Goal: Information Seeking & Learning: Learn about a topic

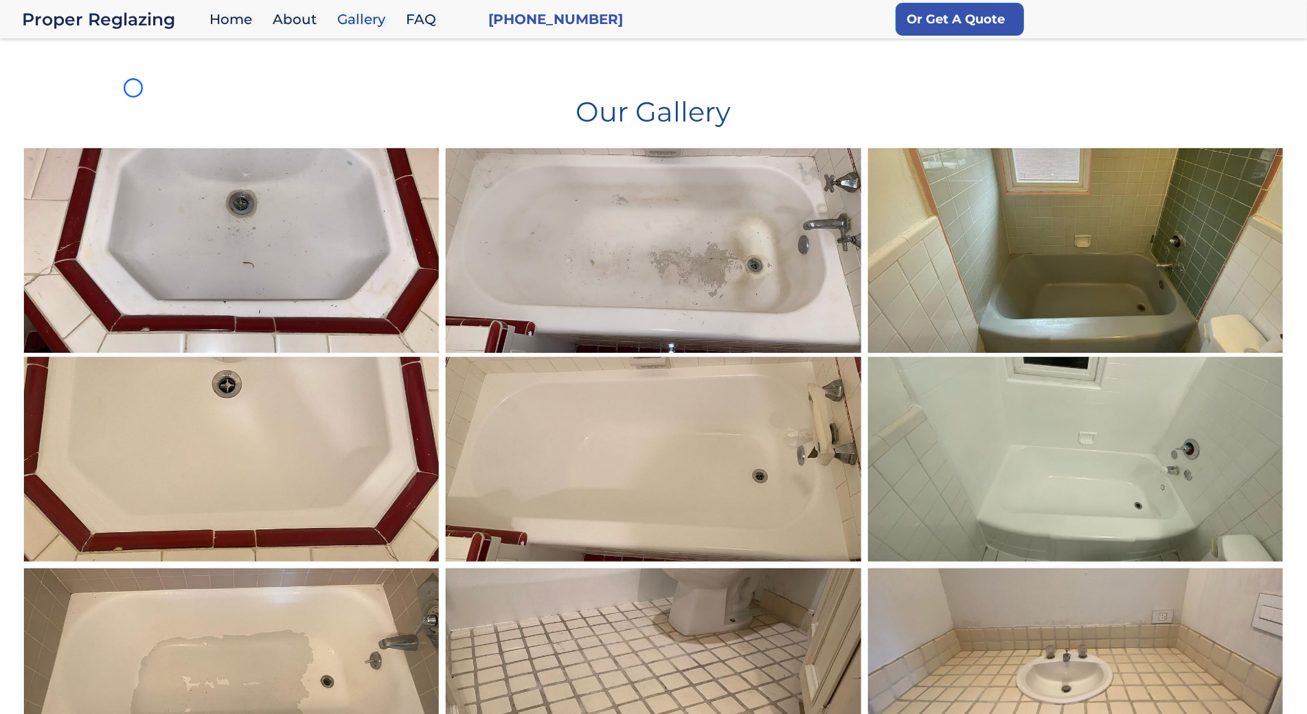
click at [133, 88] on h1 "Our Gallery" at bounding box center [654, 106] width 1266 height 38
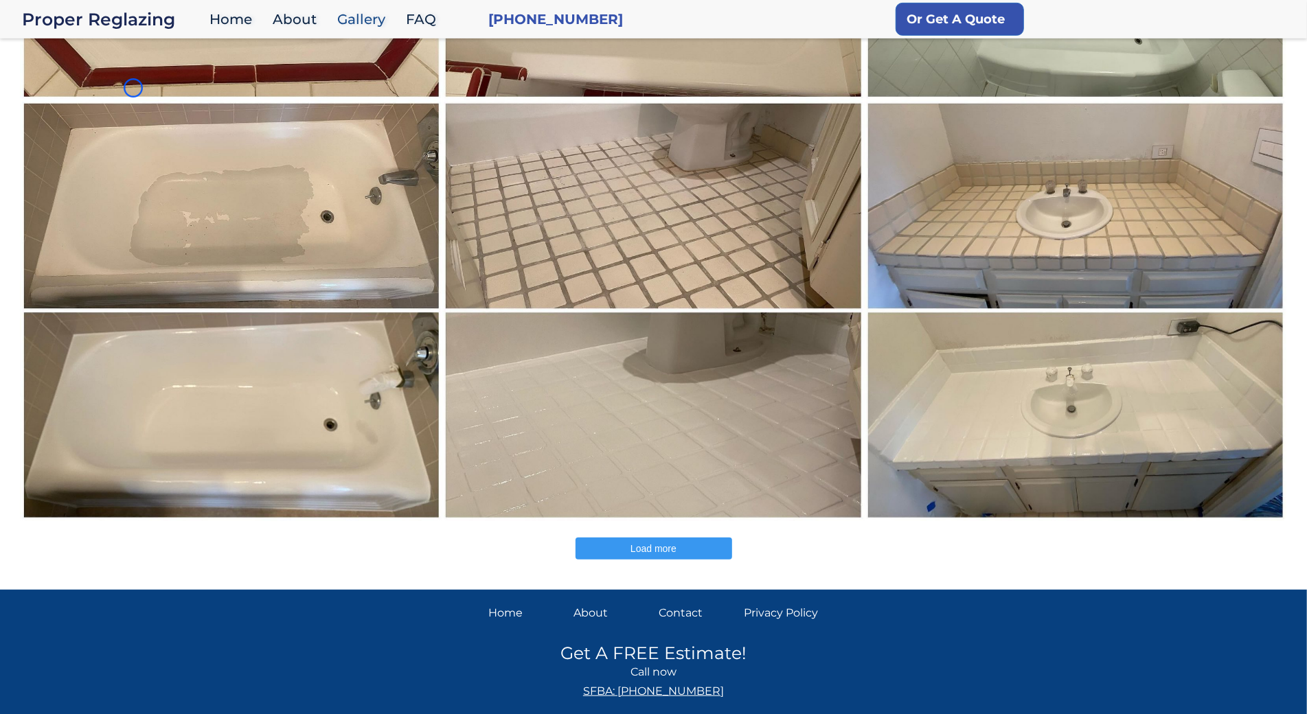
scroll to position [490, 0]
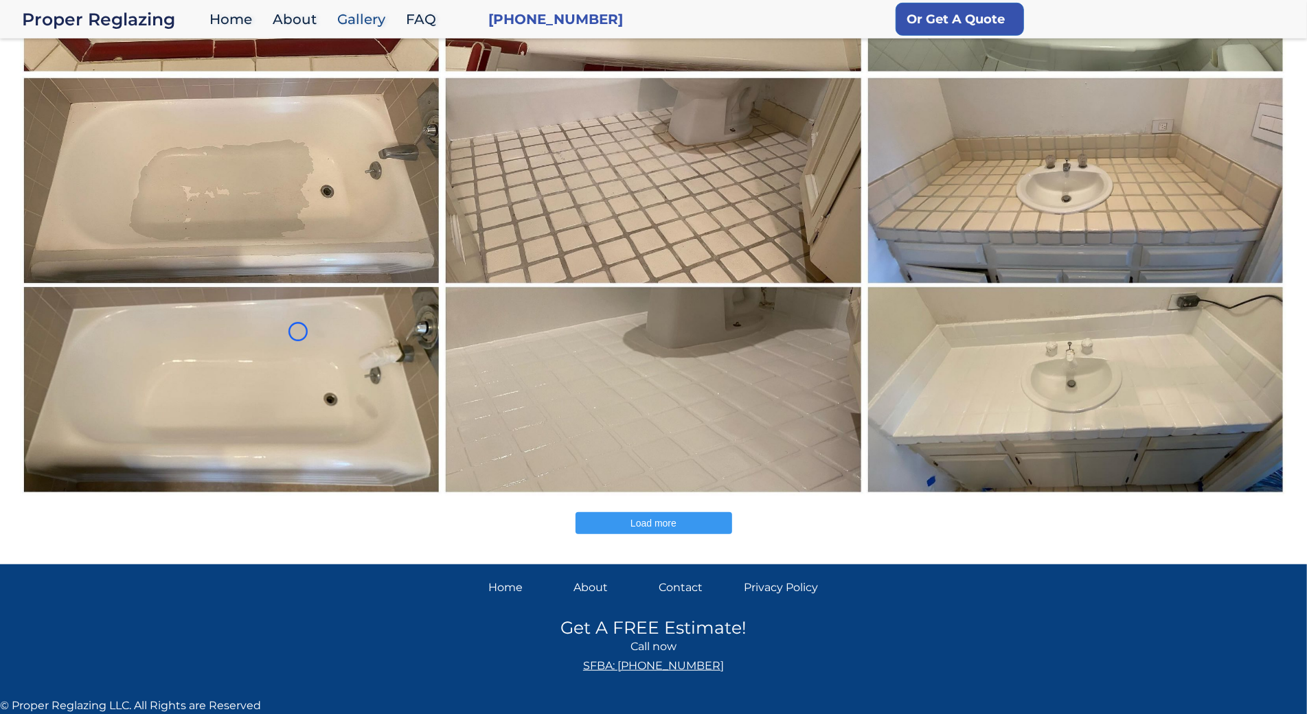
click at [133, 88] on img at bounding box center [231, 285] width 423 height 422
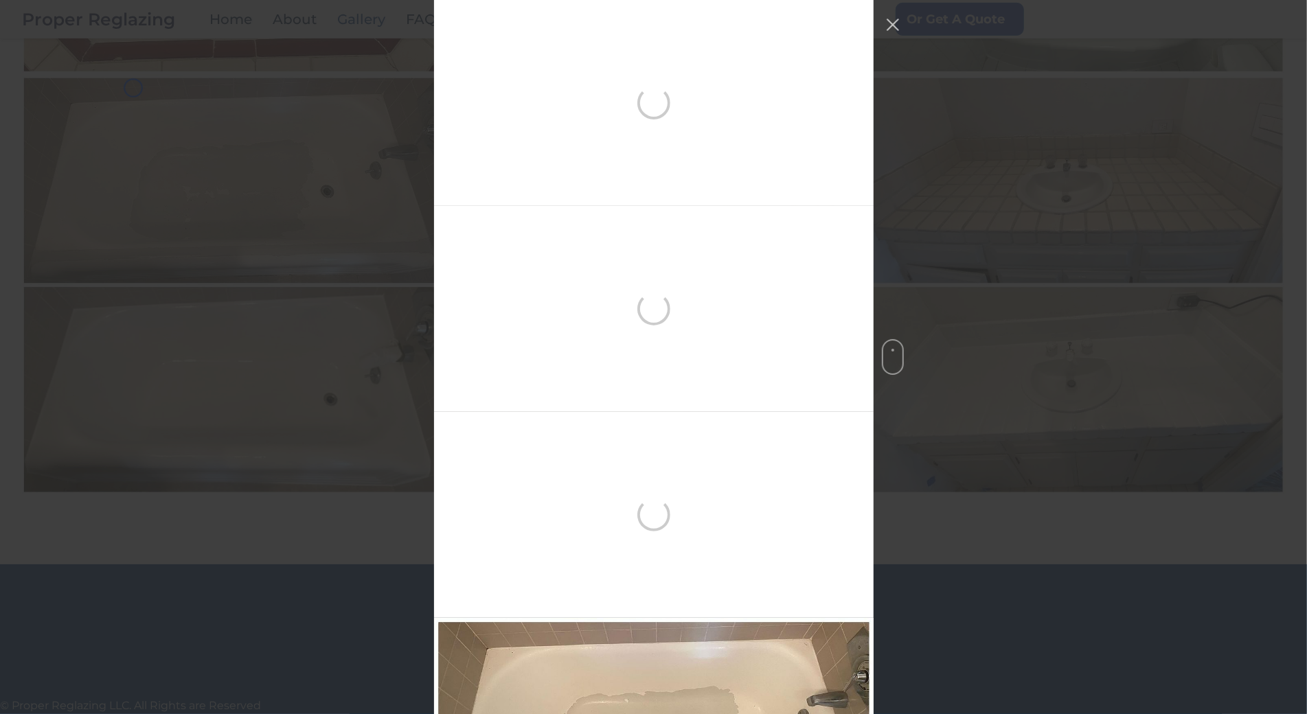
click at [122, 74] on img at bounding box center [231, 285] width 423 height 422
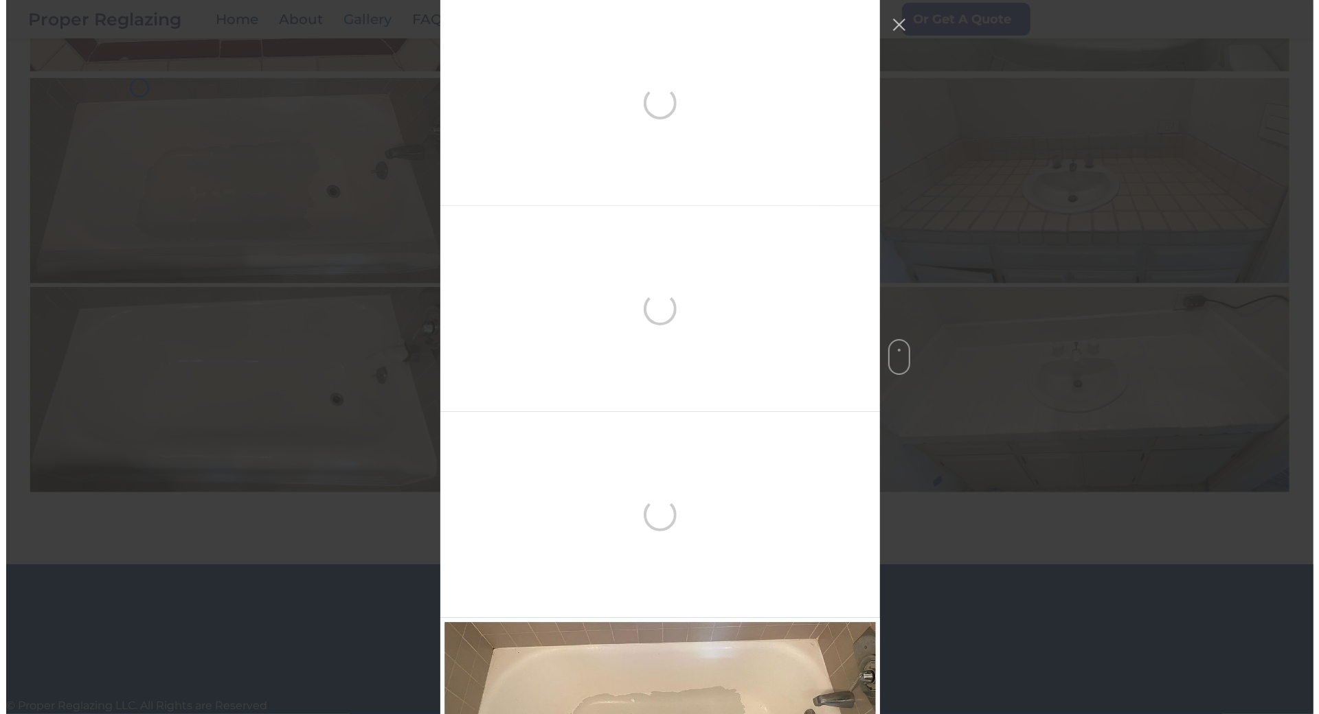
scroll to position [618, 0]
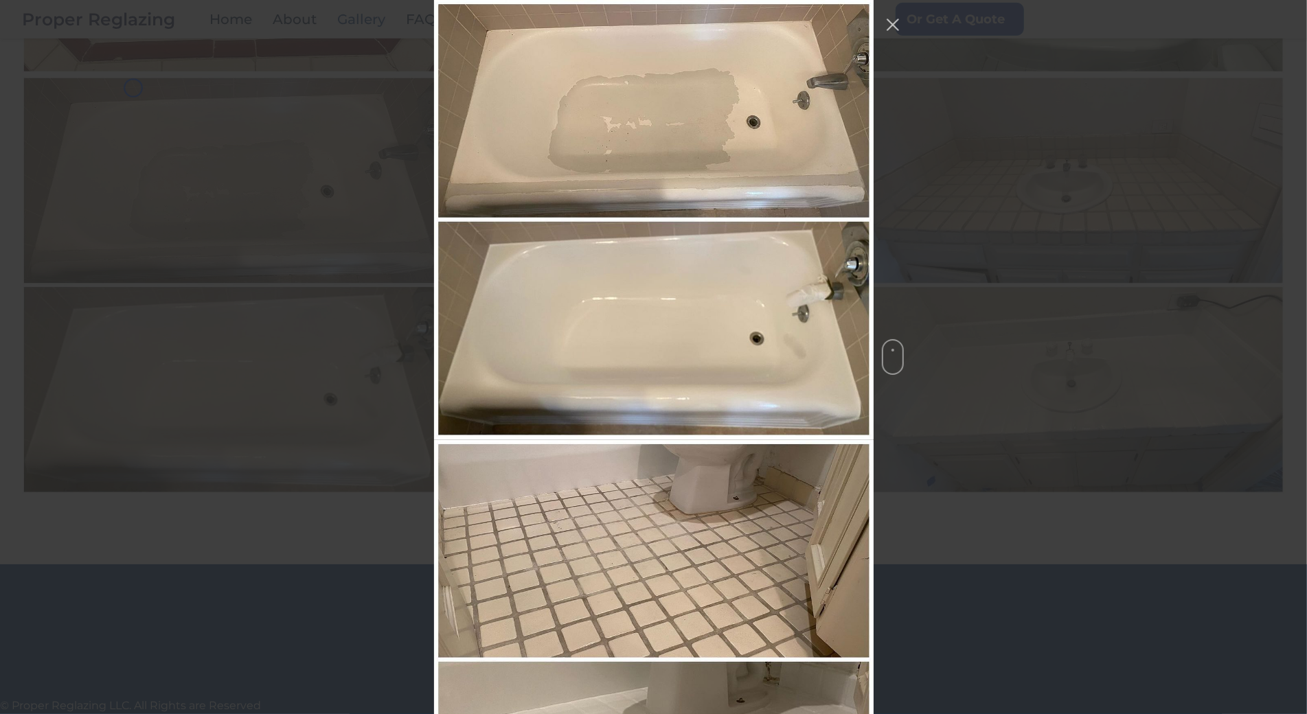
click at [122, 74] on img at bounding box center [231, 285] width 423 height 422
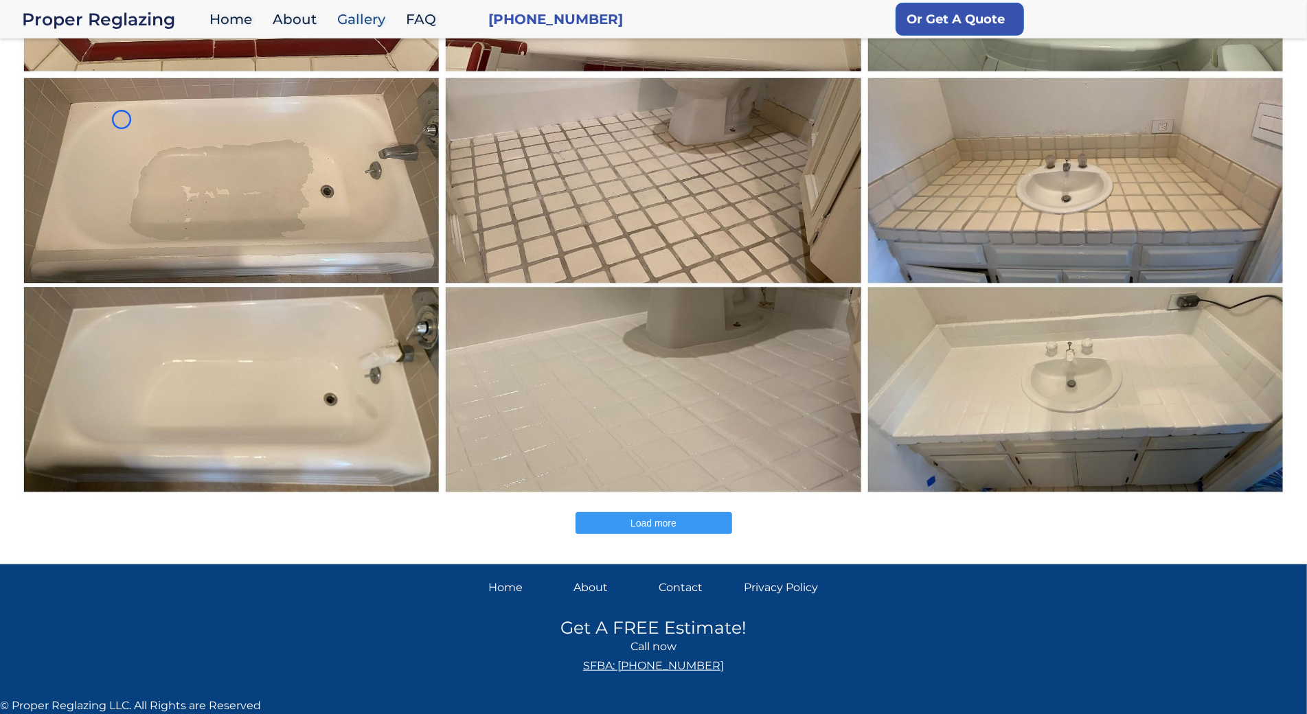
click at [122, 120] on img at bounding box center [231, 285] width 423 height 422
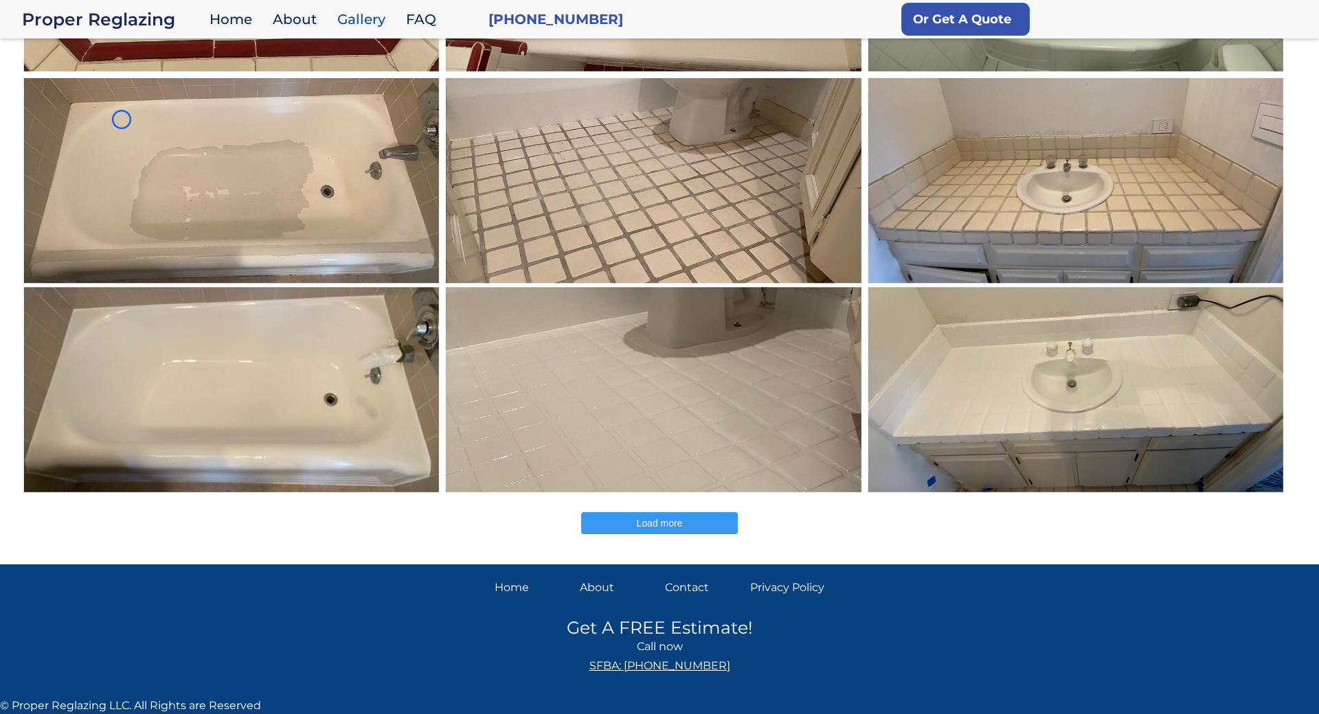
click at [122, 120] on img at bounding box center [231, 285] width 423 height 422
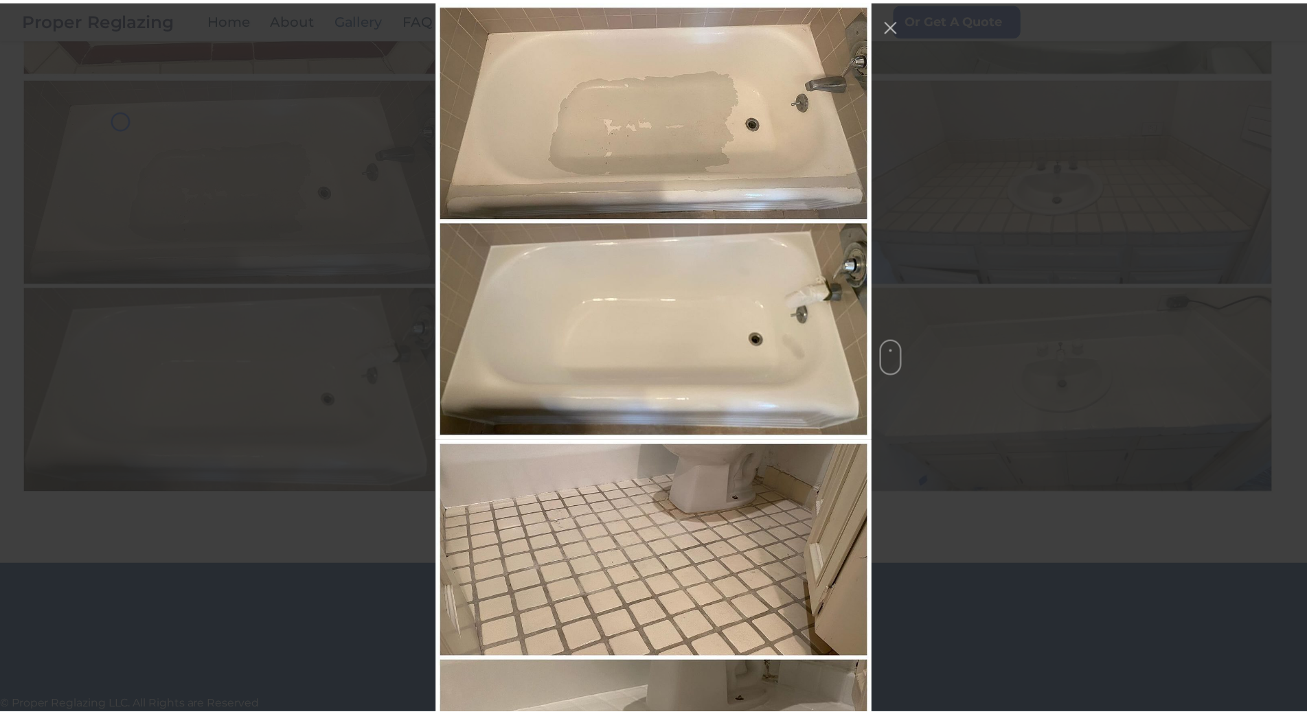
scroll to position [152, 0]
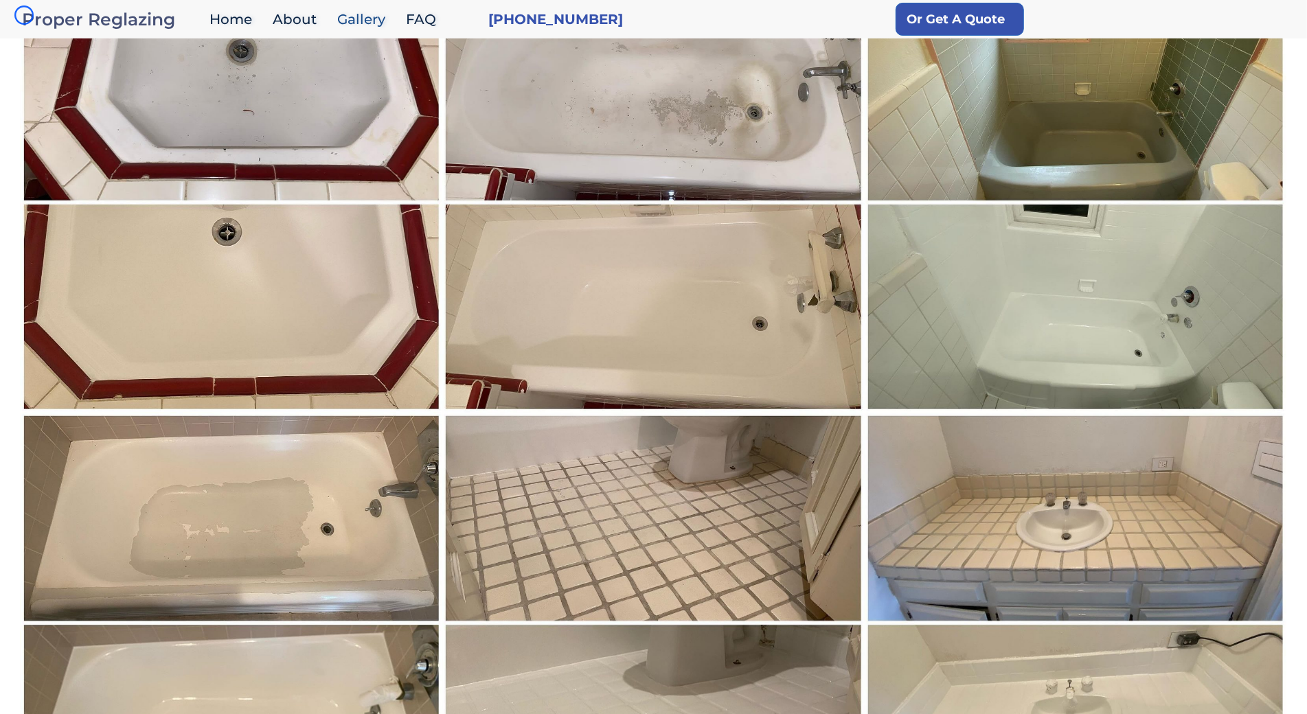
click at [24, 15] on div "Proper Reglazing" at bounding box center [112, 19] width 181 height 19
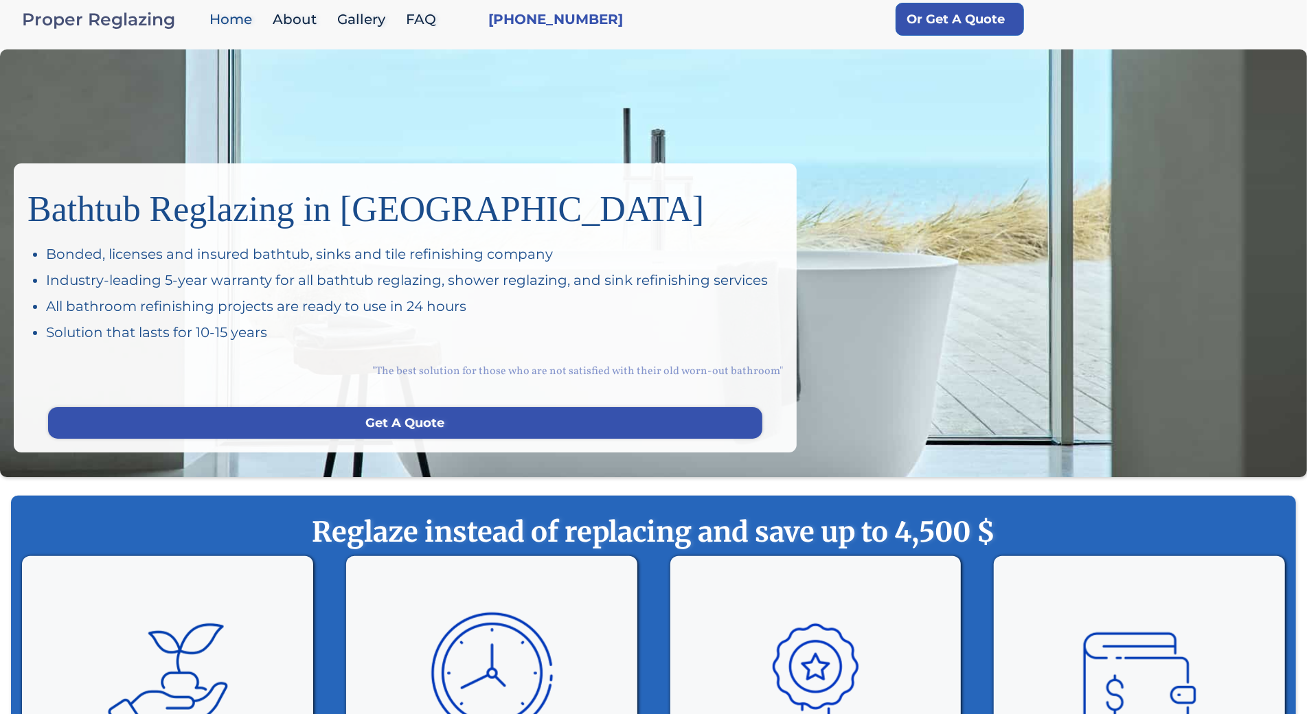
click at [24, 15] on div "Proper Reglazing" at bounding box center [112, 19] width 181 height 19
click at [115, 120] on div "Bathtub Reglazing in [GEOGRAPHIC_DATA] Bonded, licenses and insured bathtub, si…" at bounding box center [653, 263] width 1307 height 428
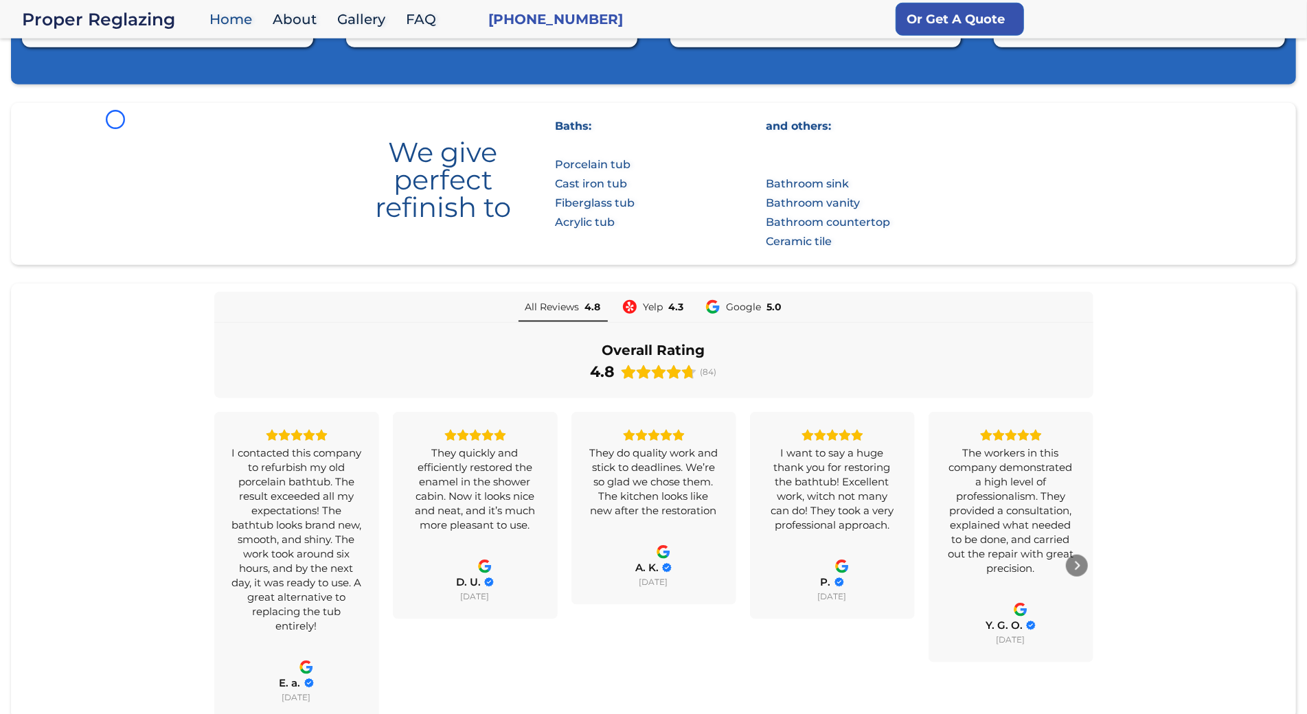
scroll to position [797, 0]
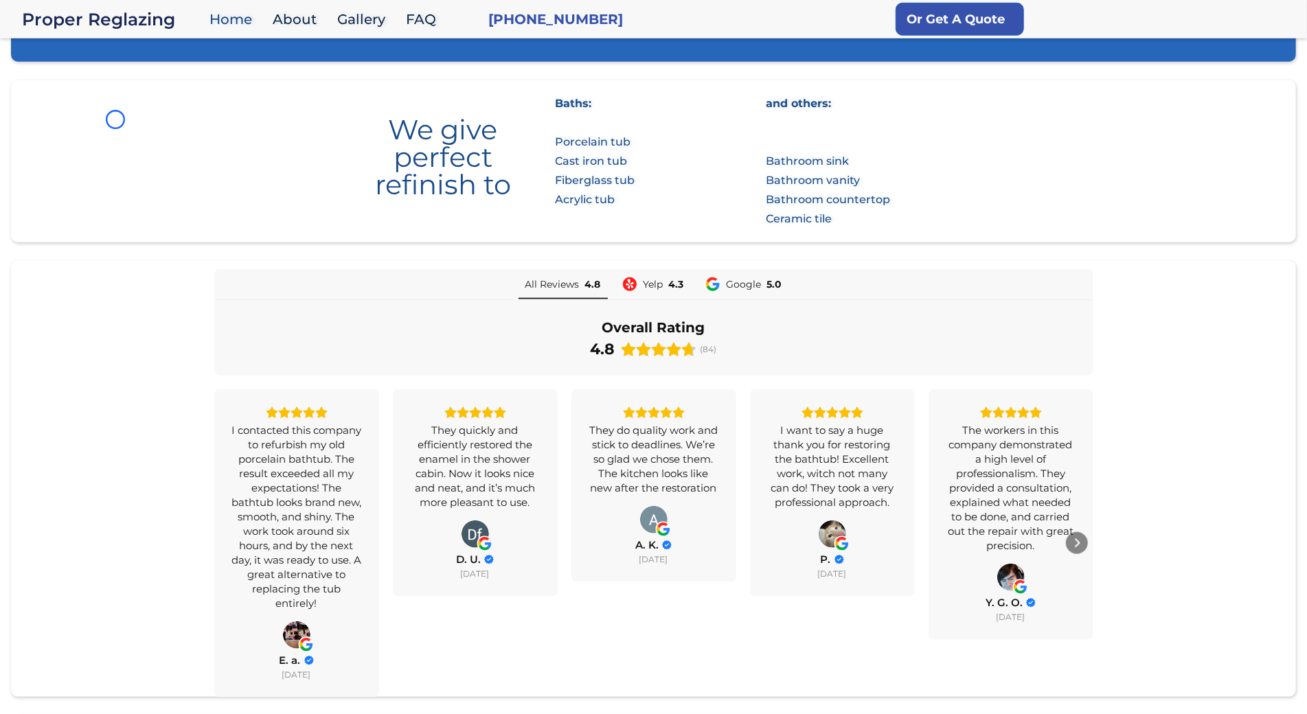
click at [115, 120] on section "We give perfect refinish to Baths: Porcelain tub Cast iron tub Fiberglass tub A…" at bounding box center [653, 161] width 1285 height 162
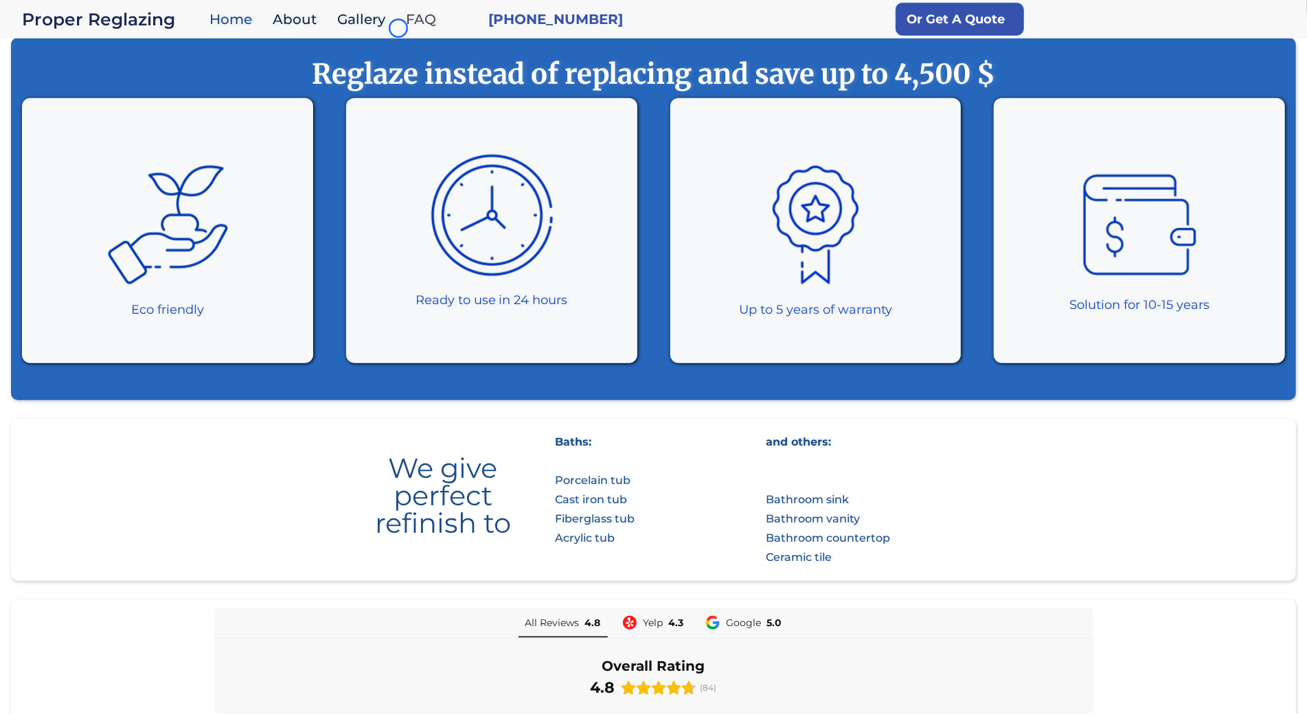
click at [399, 28] on link "FAQ" at bounding box center [424, 20] width 51 height 30
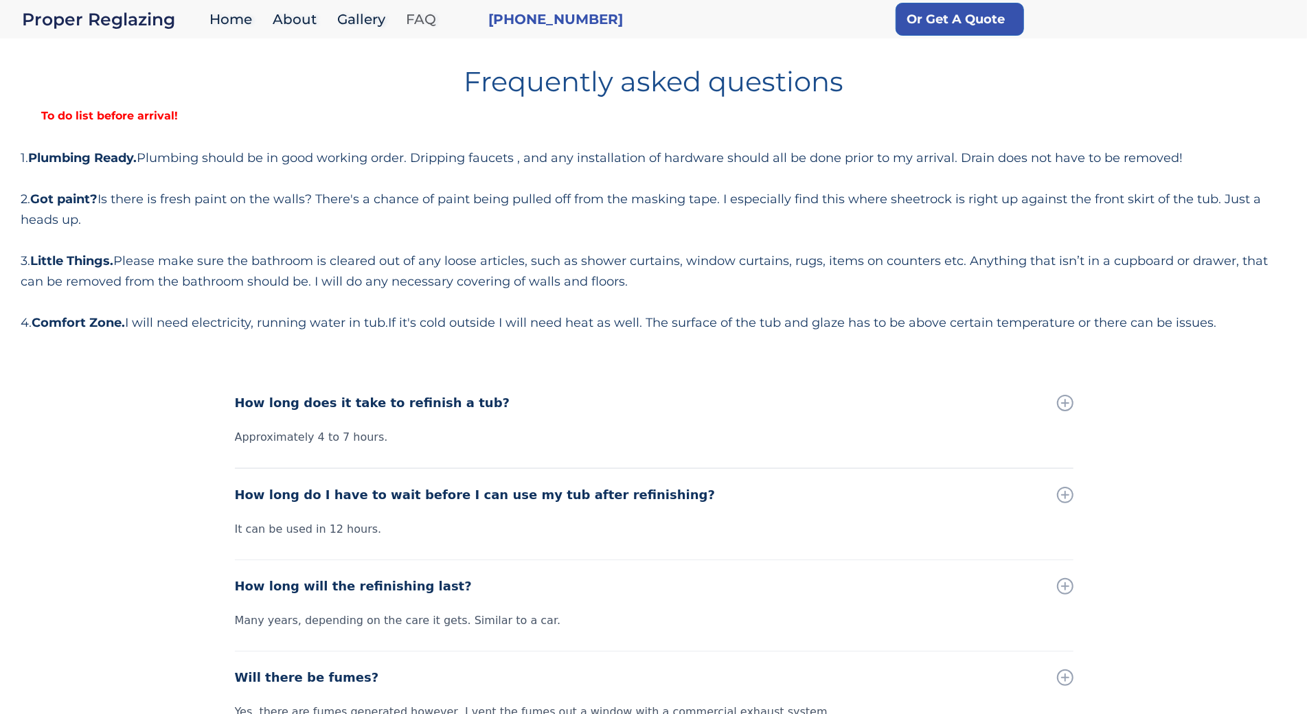
click at [399, 28] on link "FAQ" at bounding box center [424, 20] width 51 height 30
click at [117, 69] on h1 "Frequently asked questions" at bounding box center [654, 76] width 1266 height 38
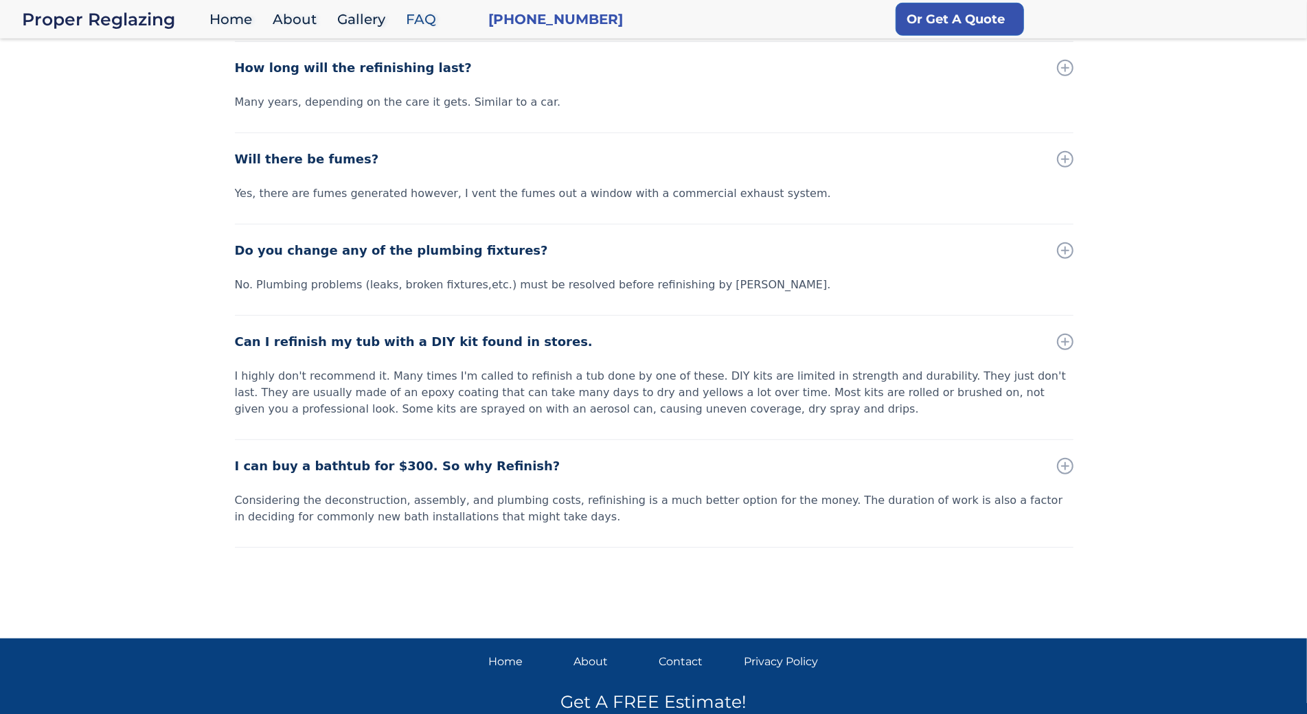
scroll to position [592, 0]
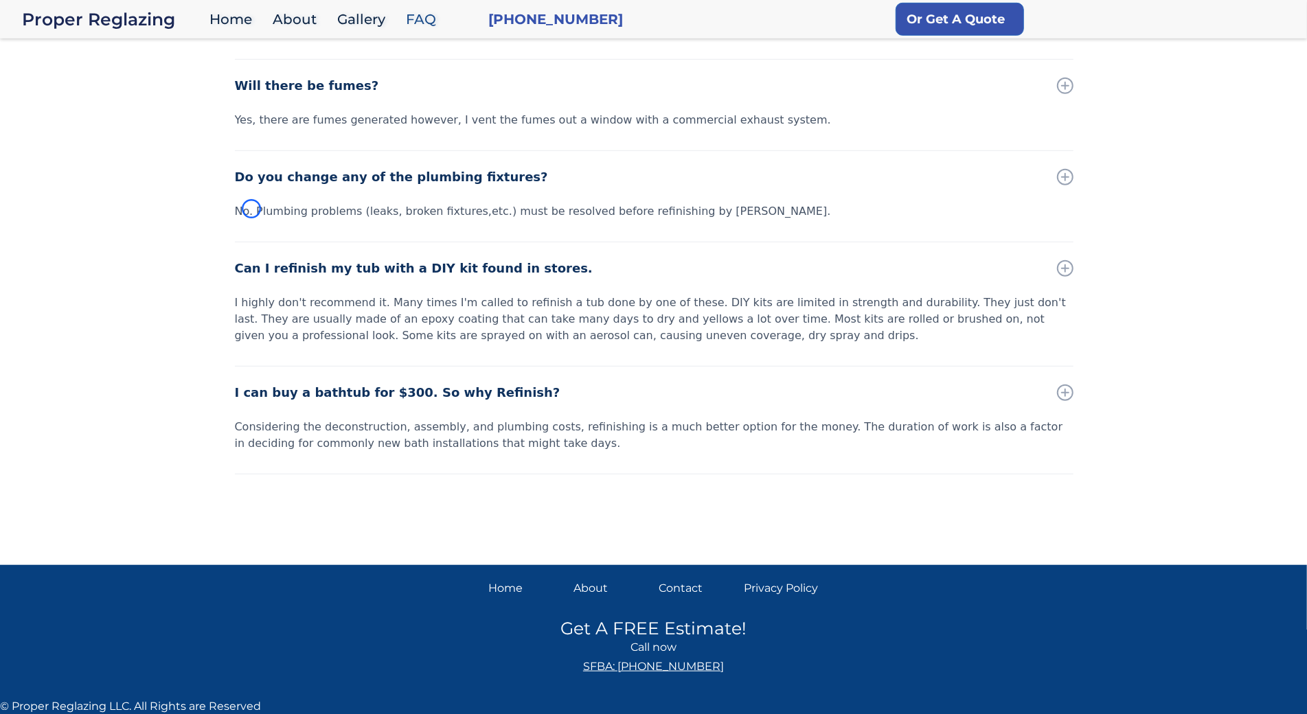
click at [117, 69] on div "How long does it take to refinish a tub? Approximately 4 to 7 hours. How long d…" at bounding box center [653, 168] width 1307 height 767
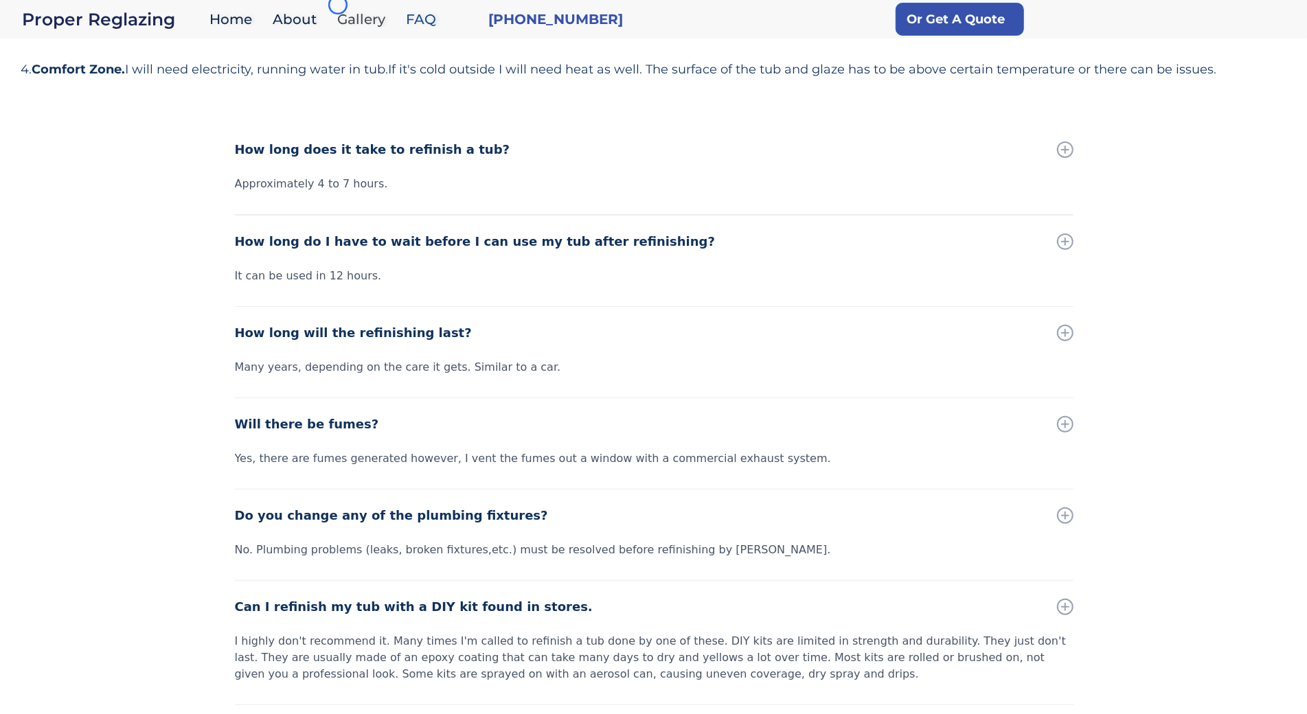
click at [338, 5] on link "Gallery" at bounding box center [364, 20] width 69 height 30
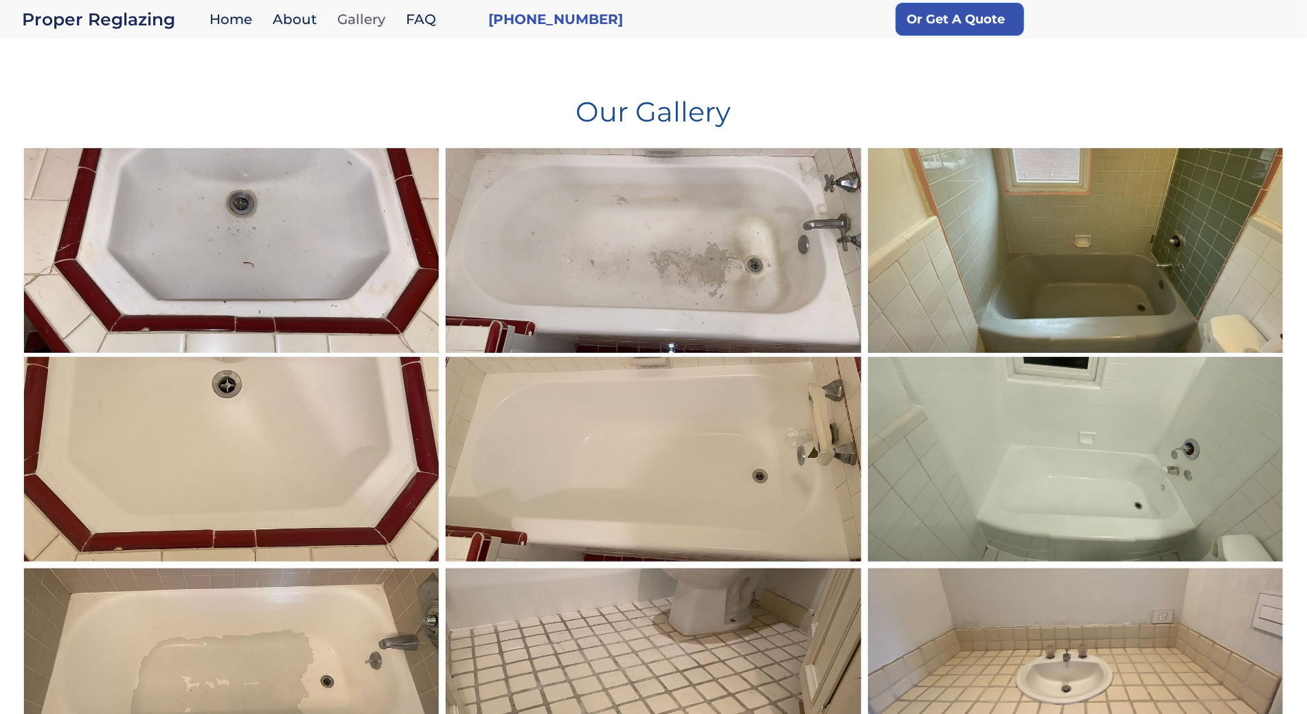
click at [338, 5] on link "Gallery" at bounding box center [364, 20] width 69 height 30
click at [131, 91] on h1 "Our Gallery" at bounding box center [654, 106] width 1266 height 38
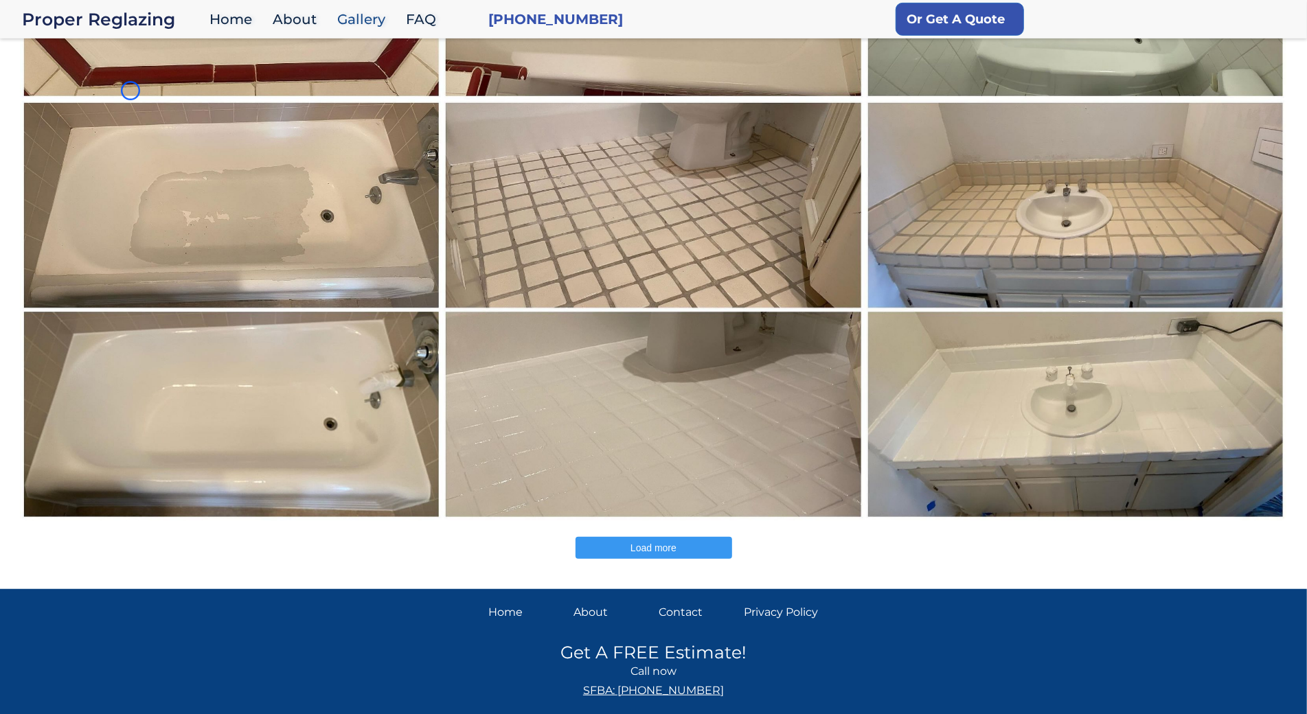
scroll to position [490, 0]
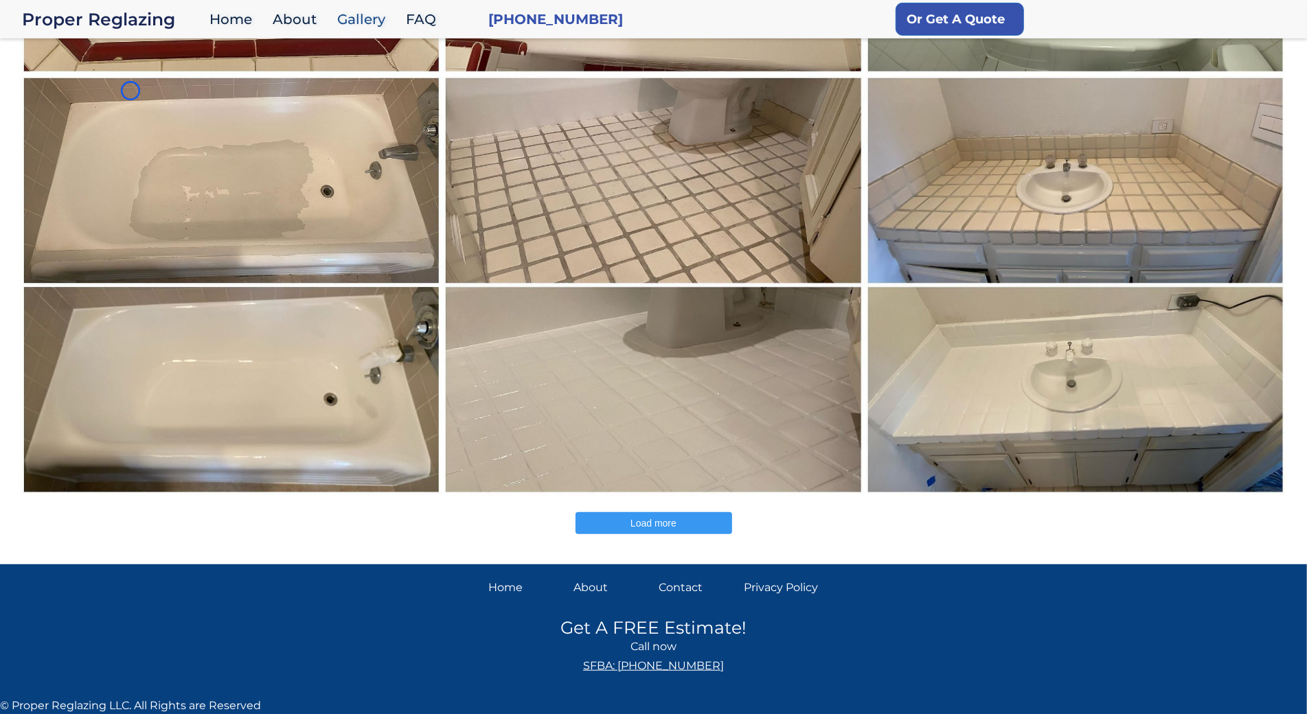
click at [131, 91] on img at bounding box center [231, 285] width 423 height 422
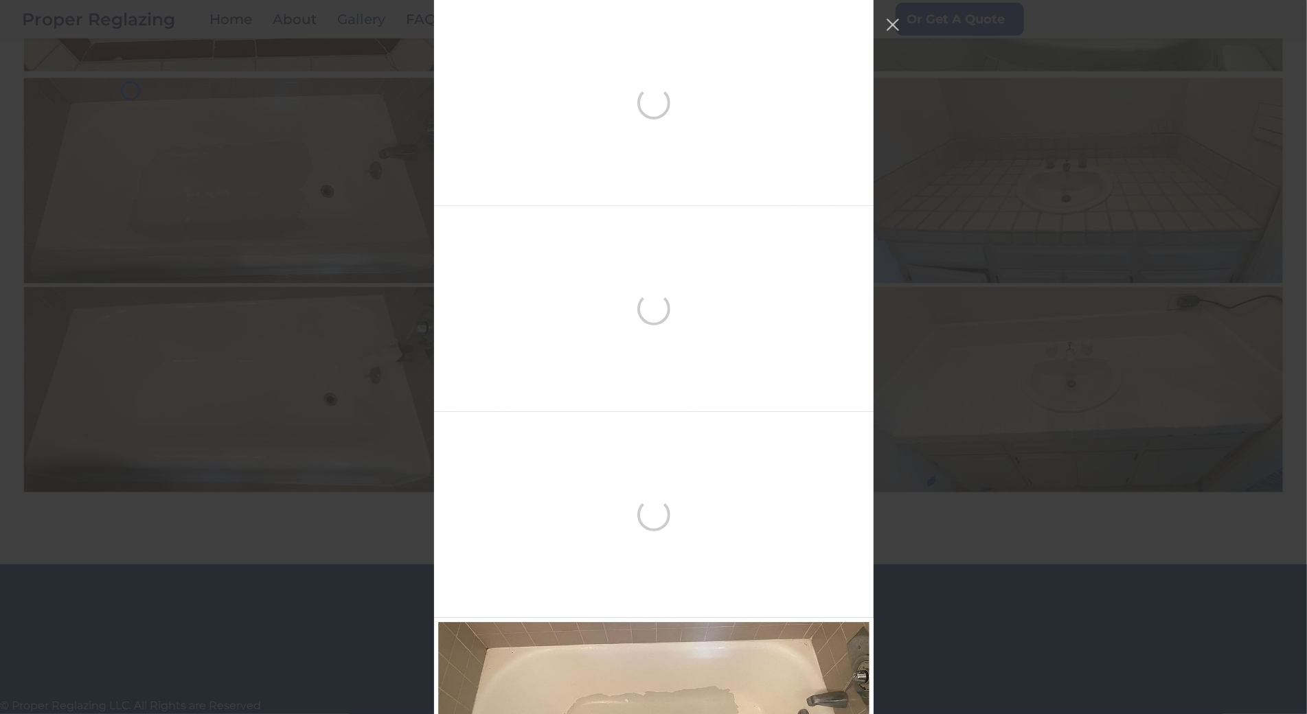
scroll to position [618, 0]
